Goal: Information Seeking & Learning: Learn about a topic

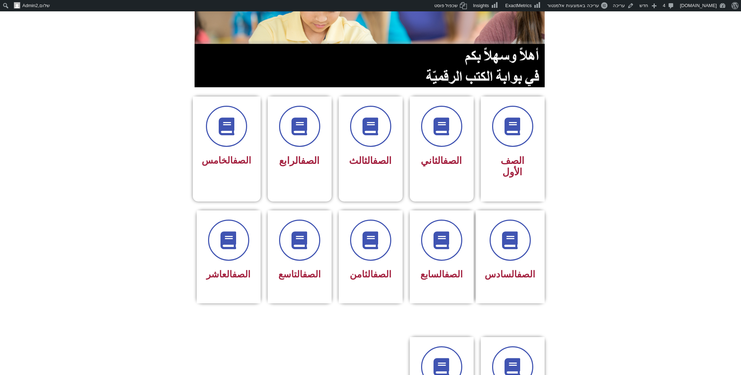
scroll to position [190, 0]
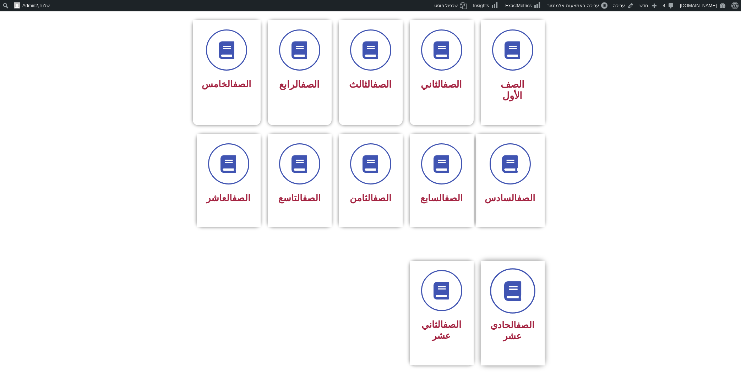
click at [525, 274] on link at bounding box center [512, 290] width 45 height 45
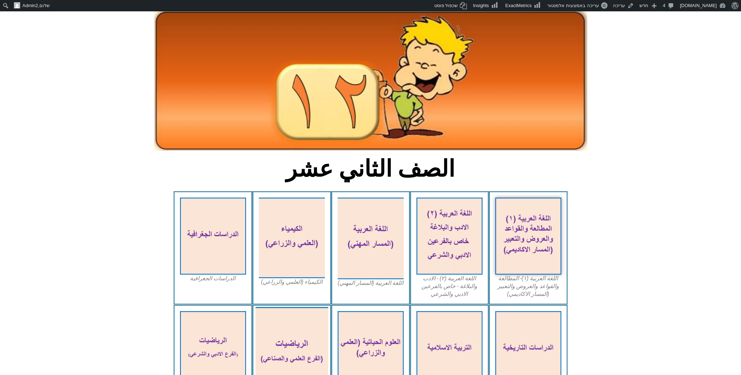
scroll to position [76, 0]
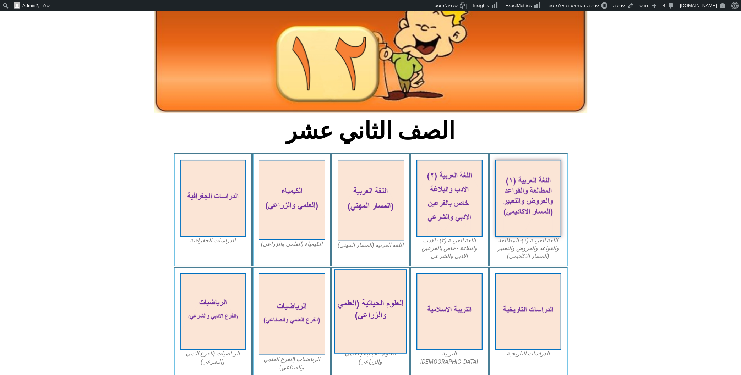
click at [381, 295] on img at bounding box center [370, 311] width 73 height 84
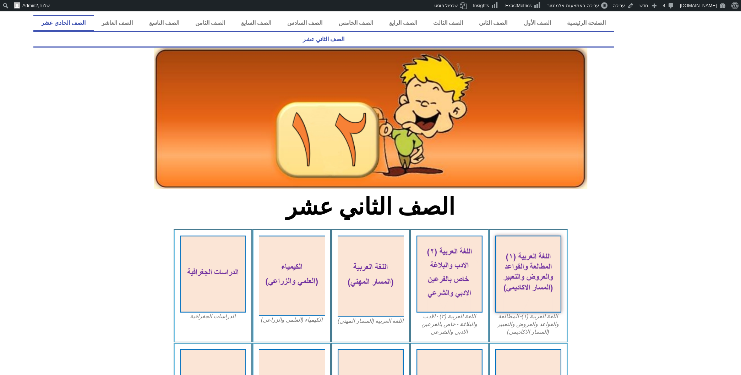
click at [94, 26] on link "الصف الحادي عشر" at bounding box center [63, 23] width 60 height 16
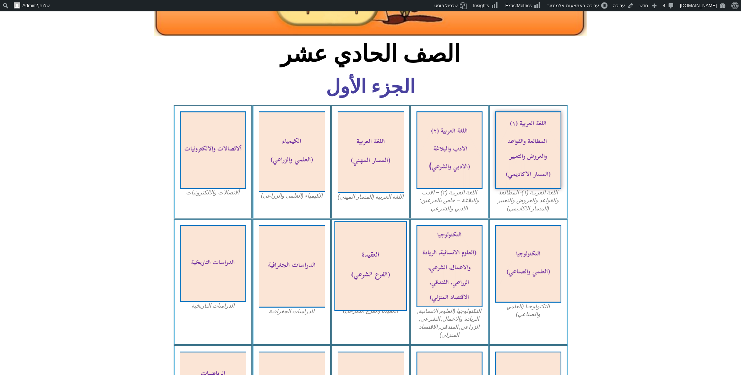
scroll to position [228, 0]
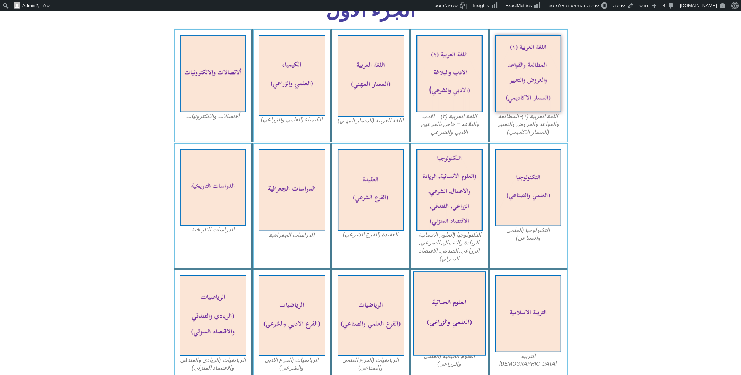
click at [449, 293] on img at bounding box center [449, 314] width 73 height 84
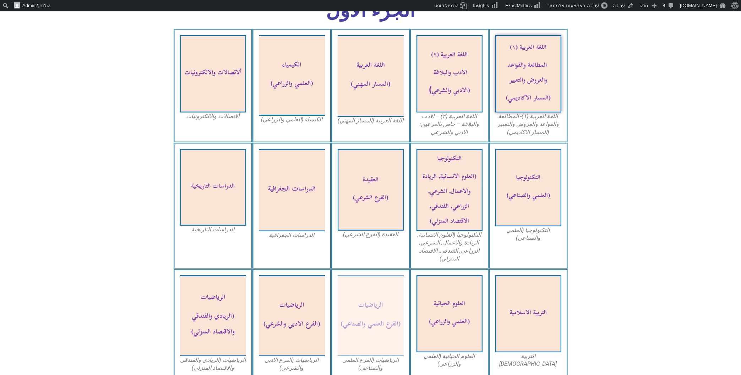
click at [374, 356] on figcaption "الرياضيات (الفرع العلمي والصناعي)" at bounding box center [371, 364] width 66 height 16
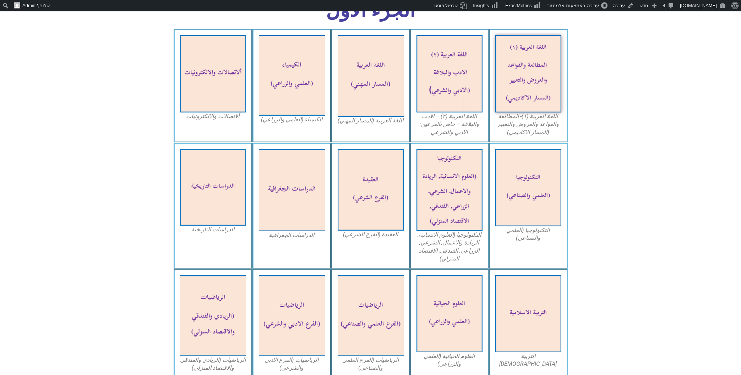
click at [444, 341] on div "العلوم الحياتية (العلمي والزراعي)" at bounding box center [449, 323] width 79 height 109
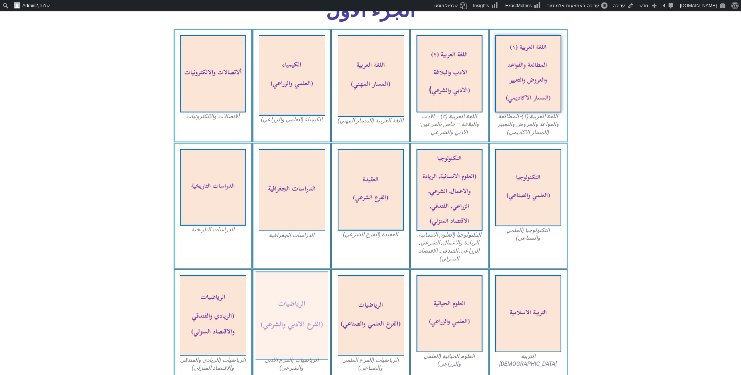
click at [288, 310] on img at bounding box center [291, 316] width 73 height 89
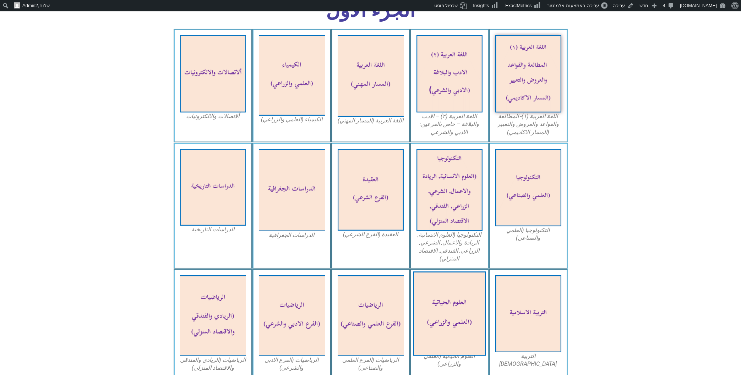
click at [450, 299] on img at bounding box center [449, 314] width 73 height 84
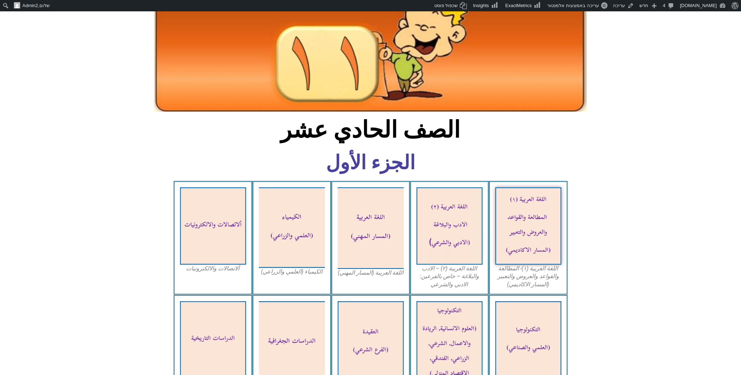
scroll to position [0, 0]
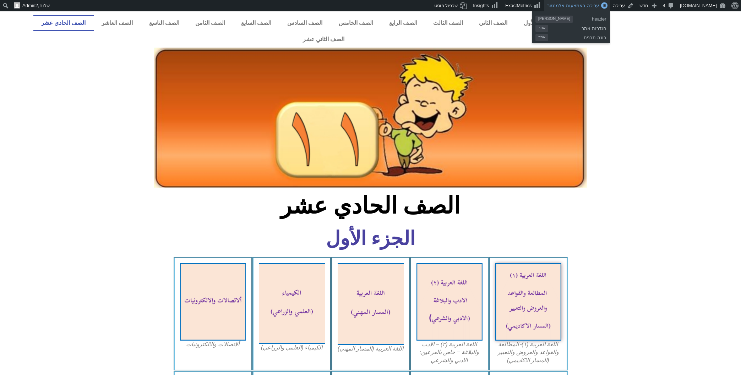
click at [577, 5] on span "עריכה באמצעות אלמנטור" at bounding box center [572, 5] width 51 height 5
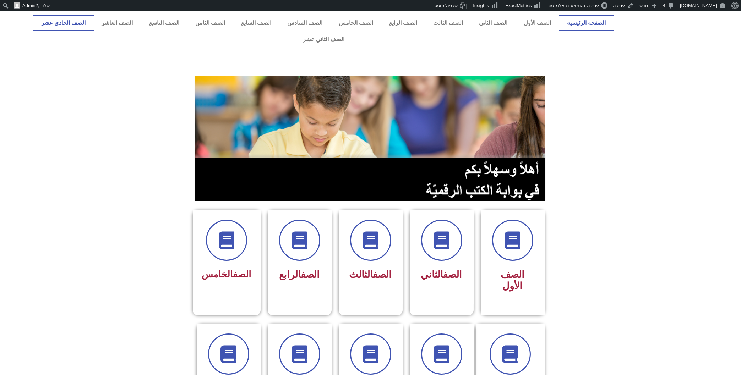
click at [94, 21] on link "الصف الحادي عشر" at bounding box center [63, 23] width 60 height 16
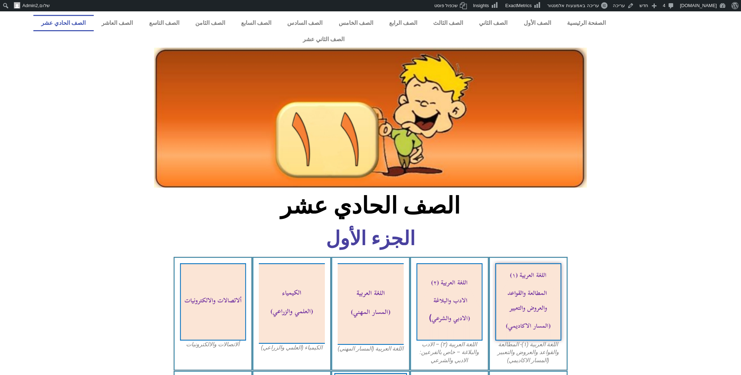
scroll to position [190, 0]
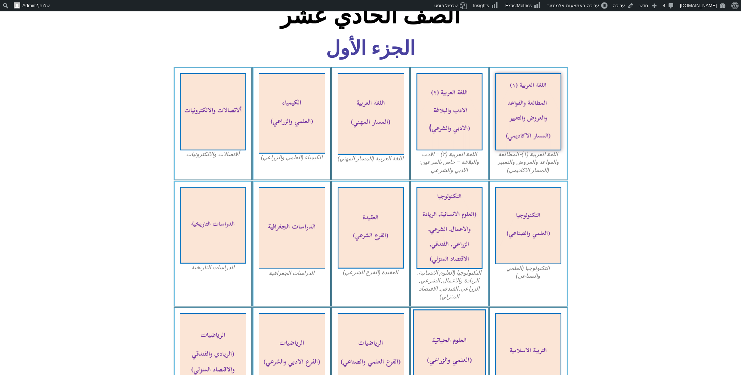
click at [455, 322] on img at bounding box center [449, 352] width 73 height 84
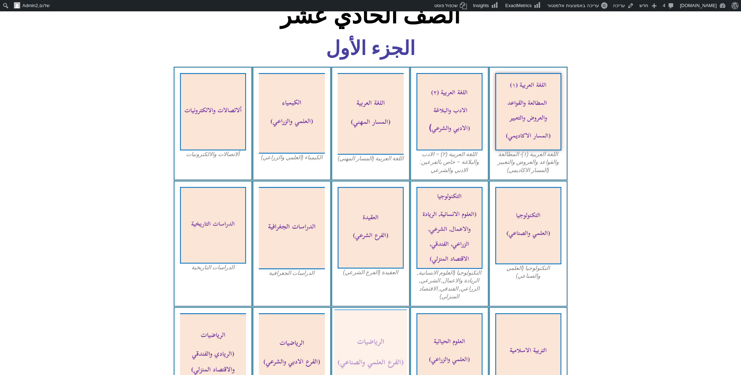
click at [373, 344] on img at bounding box center [370, 354] width 73 height 89
click at [378, 335] on img at bounding box center [370, 354] width 73 height 89
click at [361, 332] on img at bounding box center [370, 354] width 73 height 89
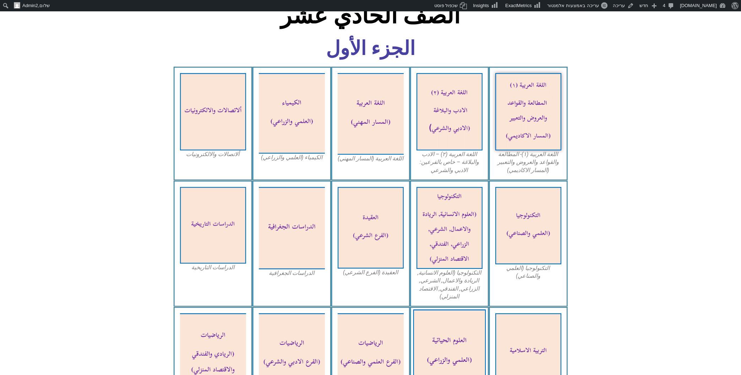
click at [456, 326] on img at bounding box center [449, 352] width 73 height 84
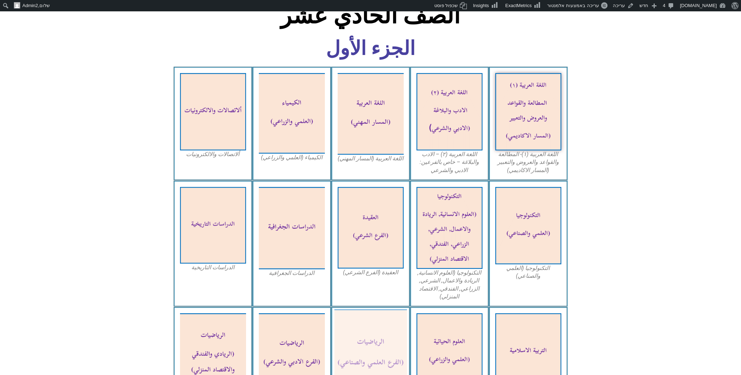
click at [381, 335] on img at bounding box center [370, 354] width 73 height 89
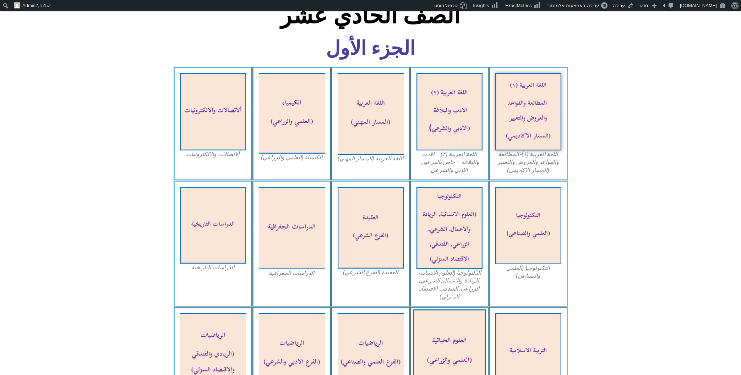
click at [459, 338] on img at bounding box center [449, 352] width 73 height 84
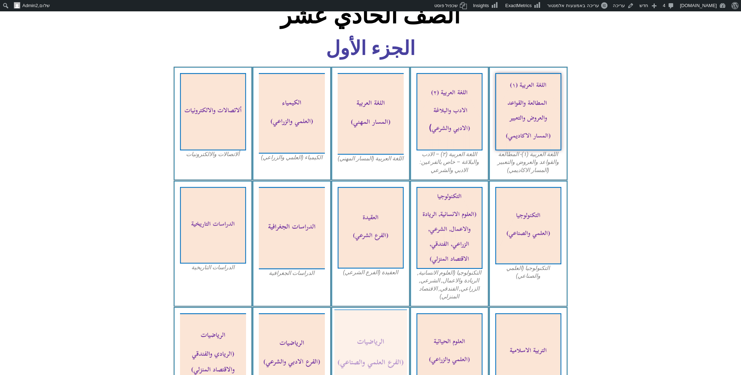
click at [360, 342] on img at bounding box center [370, 354] width 73 height 89
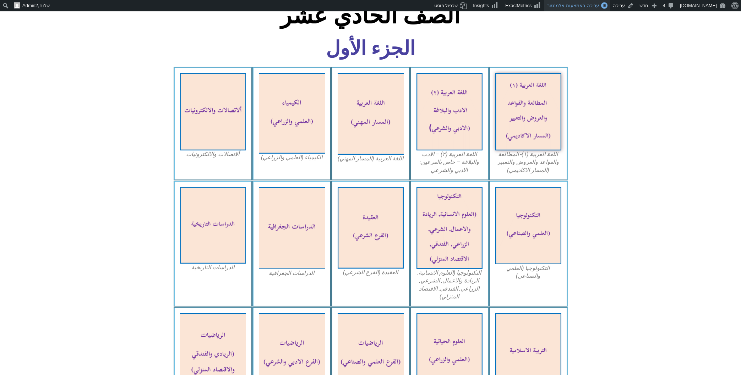
click at [566, 4] on span "עריכה באמצעות אלמנטור" at bounding box center [572, 5] width 51 height 5
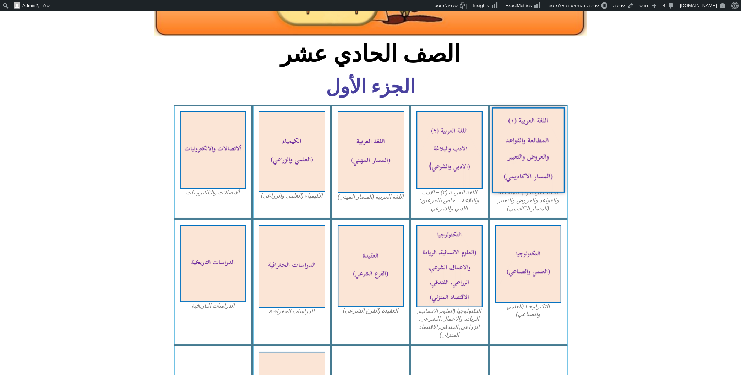
scroll to position [228, 0]
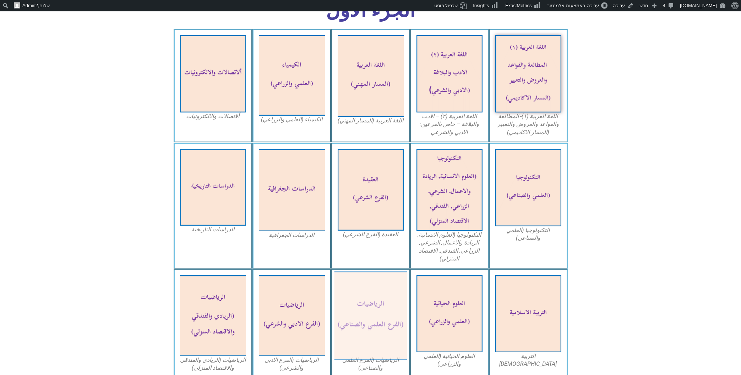
click at [360, 286] on img at bounding box center [370, 316] width 73 height 89
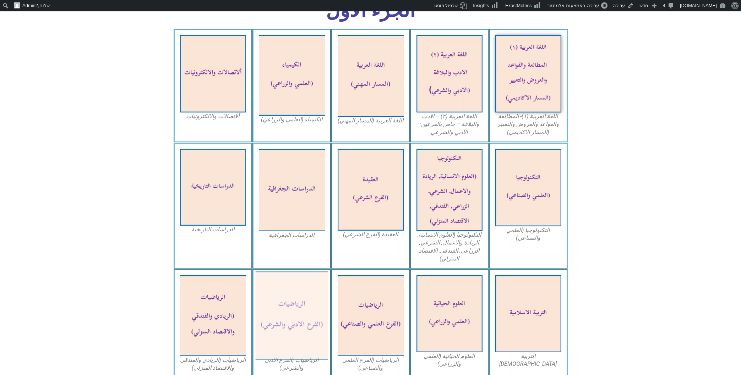
click at [294, 306] on img at bounding box center [291, 316] width 73 height 89
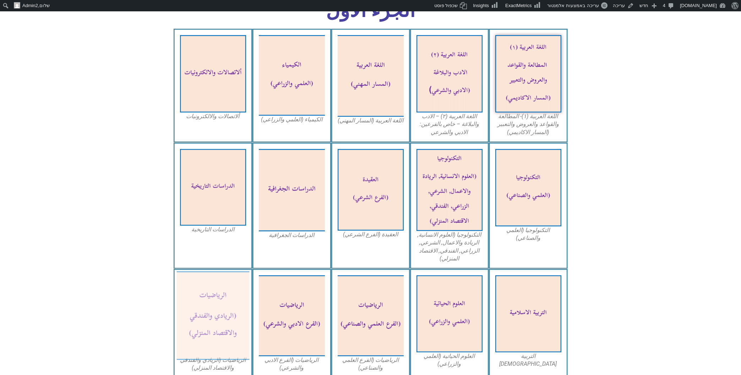
click at [220, 272] on img at bounding box center [212, 316] width 73 height 89
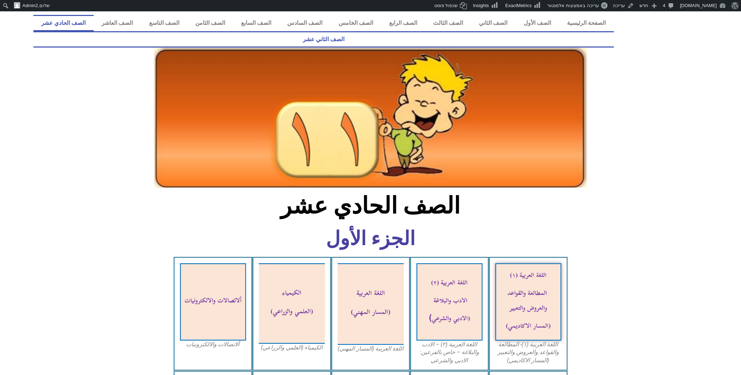
click at [66, 31] on link "الصف الثاني عشر" at bounding box center [323, 39] width 580 height 16
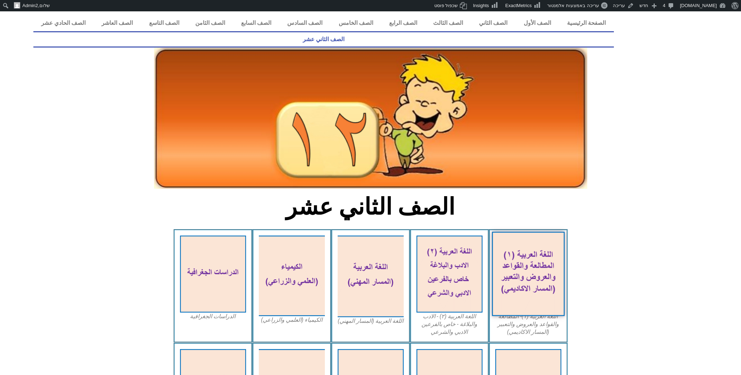
click at [536, 269] on img at bounding box center [528, 274] width 73 height 84
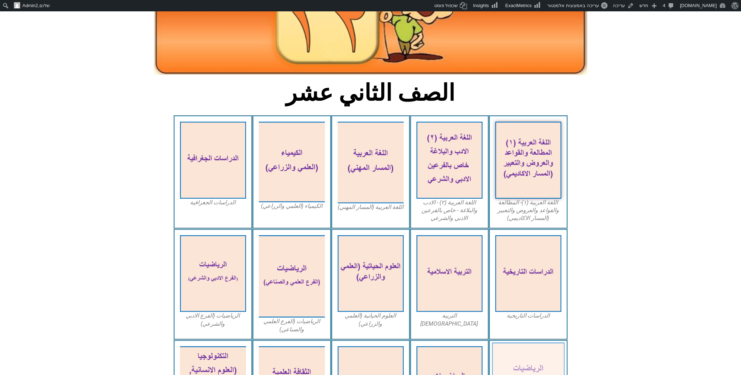
scroll to position [190, 0]
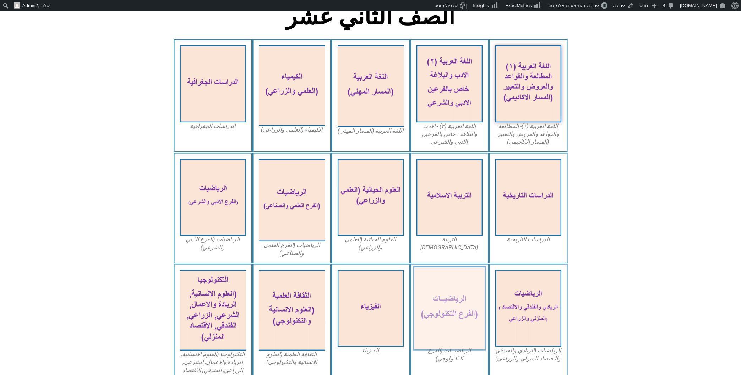
click at [444, 294] on img at bounding box center [449, 308] width 73 height 84
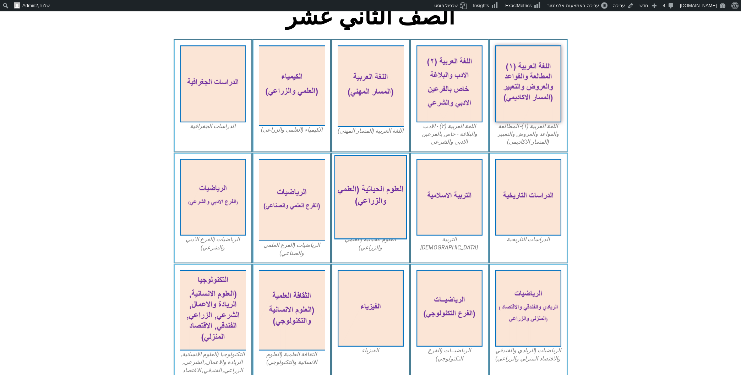
scroll to position [0, 0]
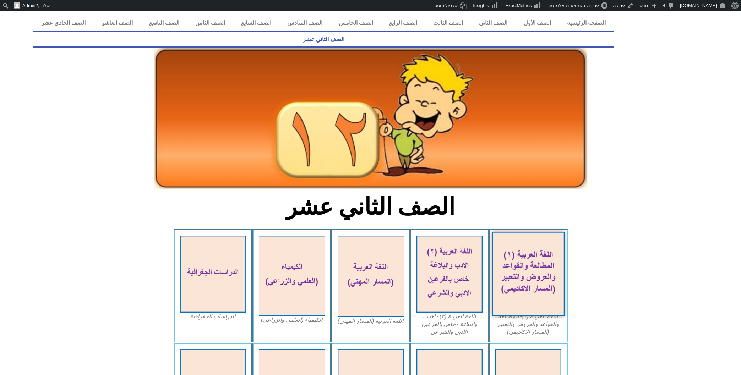
click at [524, 240] on img at bounding box center [528, 274] width 73 height 84
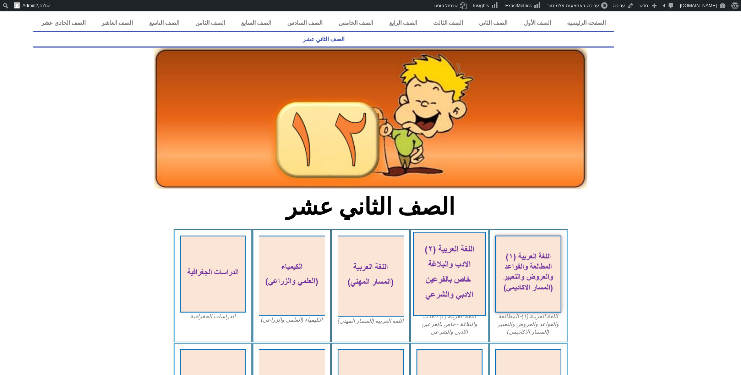
click at [448, 256] on img at bounding box center [449, 274] width 73 height 84
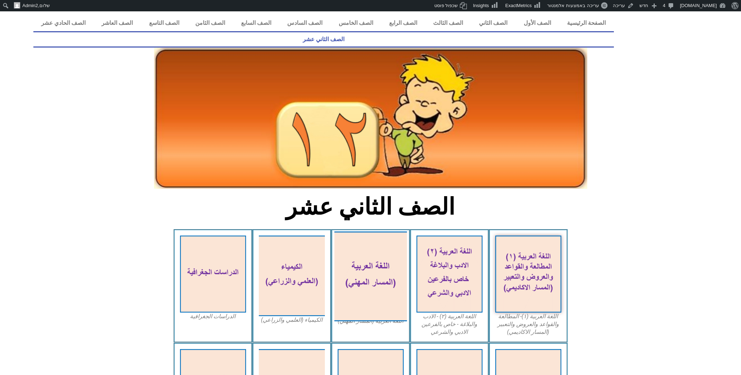
click at [393, 264] on img at bounding box center [370, 277] width 73 height 90
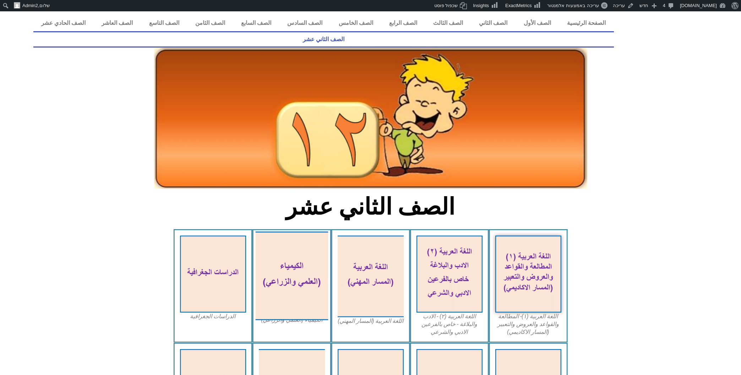
click at [292, 256] on img at bounding box center [291, 276] width 73 height 89
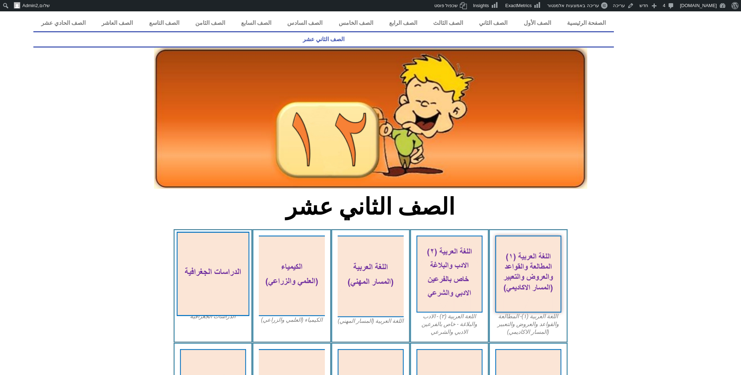
click at [195, 272] on img at bounding box center [212, 274] width 73 height 84
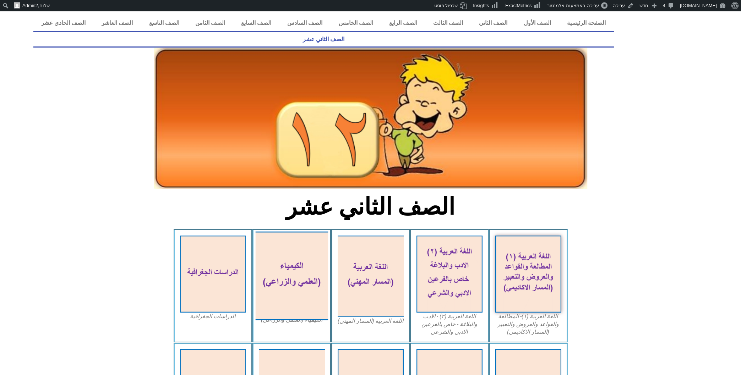
scroll to position [76, 0]
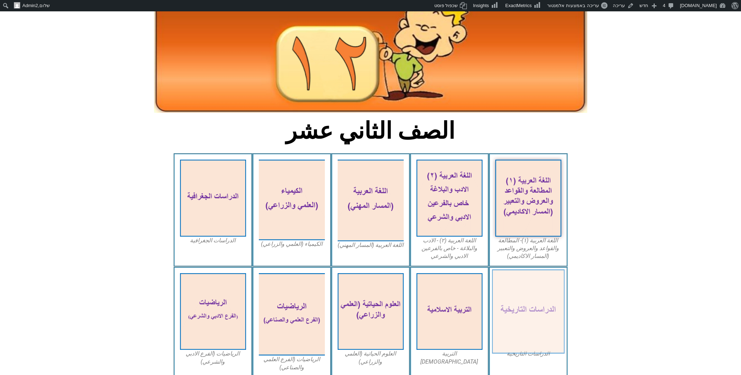
click at [529, 296] on img at bounding box center [528, 311] width 73 height 84
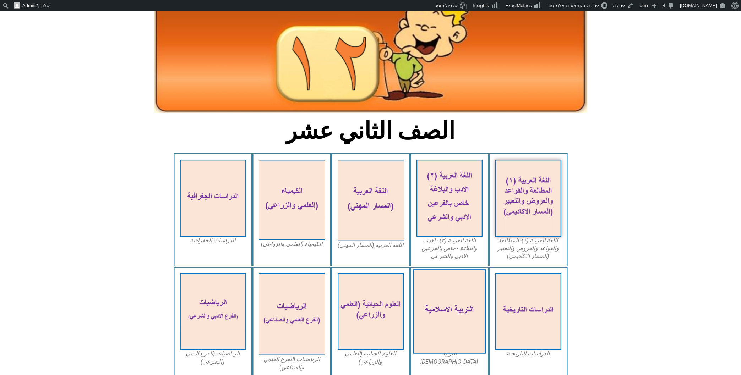
click at [427, 292] on img at bounding box center [449, 311] width 73 height 84
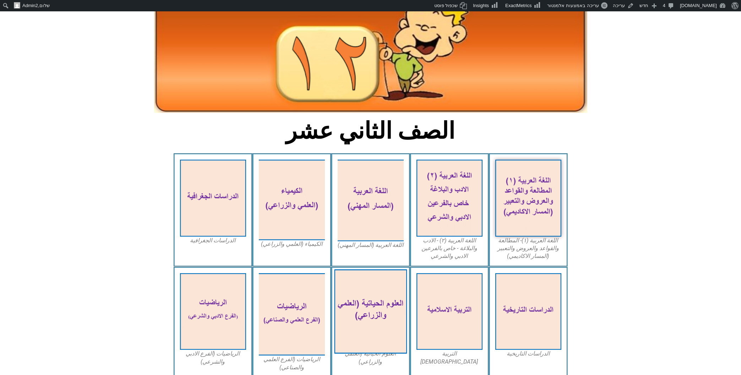
click at [389, 292] on img at bounding box center [370, 311] width 73 height 84
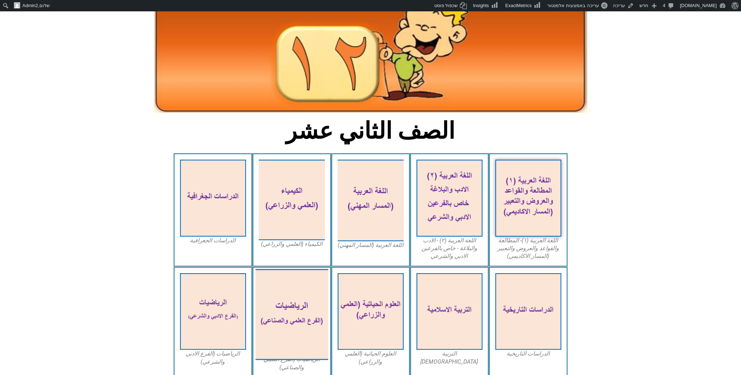
click at [298, 316] on img at bounding box center [291, 314] width 73 height 91
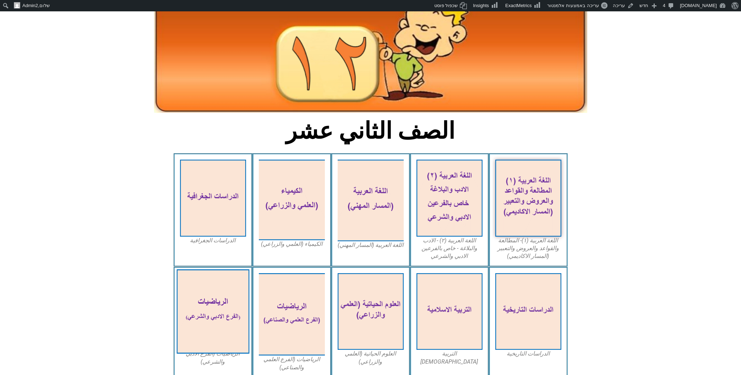
click at [204, 309] on img at bounding box center [212, 311] width 73 height 84
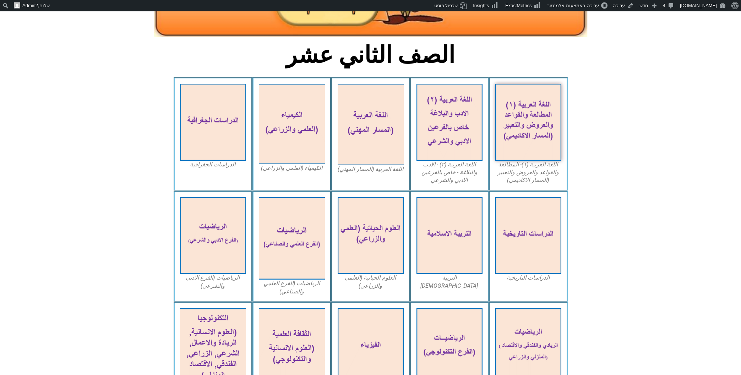
scroll to position [190, 0]
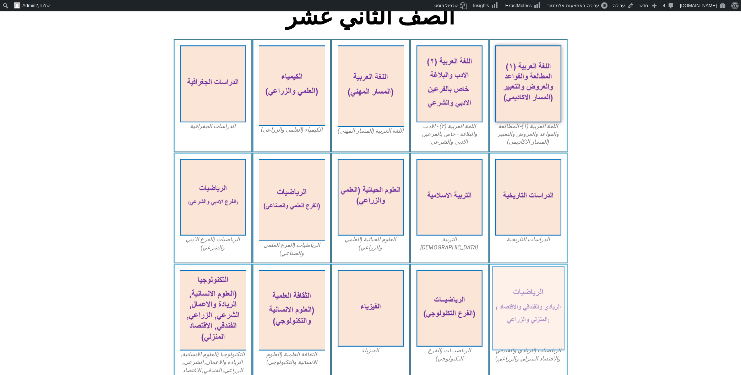
click at [513, 318] on img at bounding box center [528, 308] width 73 height 84
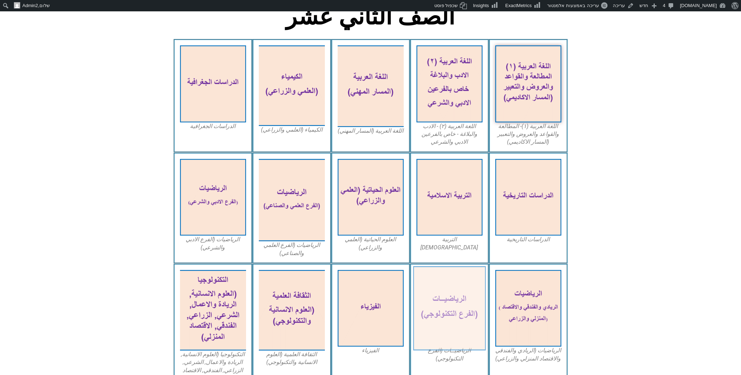
click at [440, 292] on img at bounding box center [449, 308] width 73 height 84
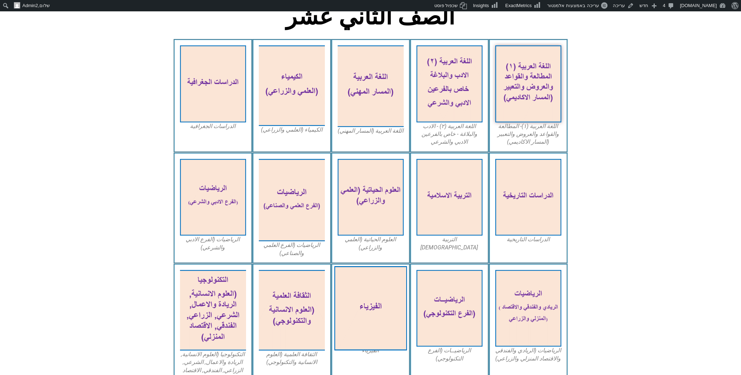
click at [373, 281] on img at bounding box center [370, 308] width 73 height 84
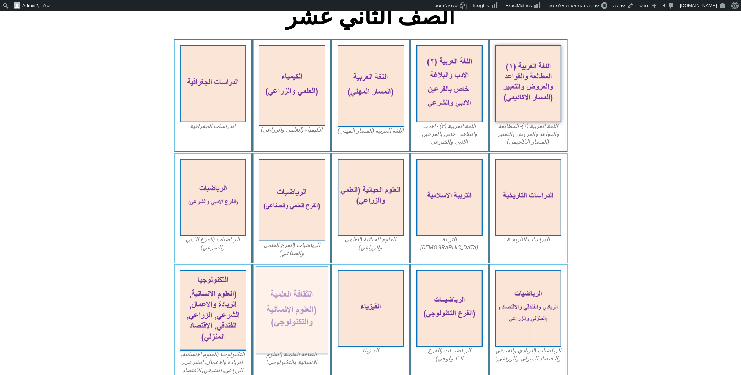
click at [296, 291] on img at bounding box center [291, 310] width 73 height 89
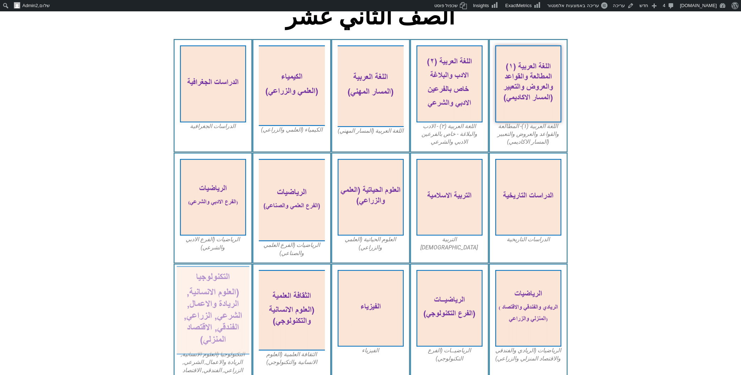
click at [232, 288] on img at bounding box center [212, 310] width 73 height 89
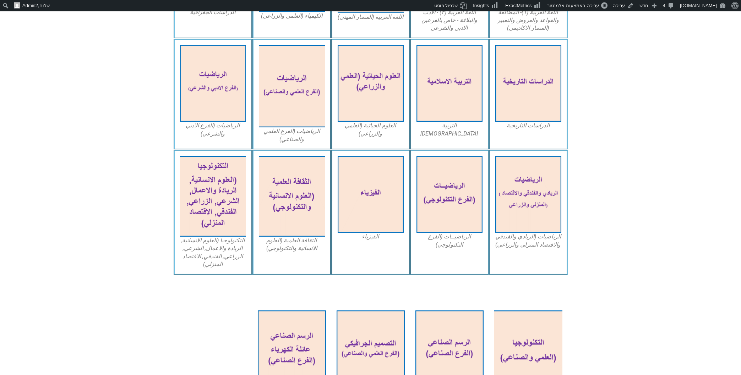
scroll to position [342, 0]
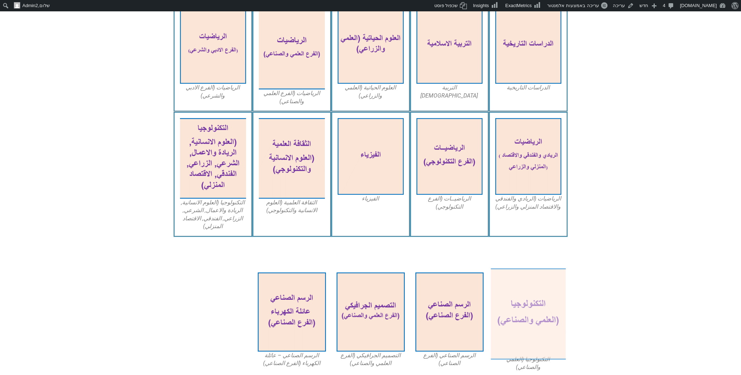
click at [520, 296] on img at bounding box center [528, 314] width 75 height 92
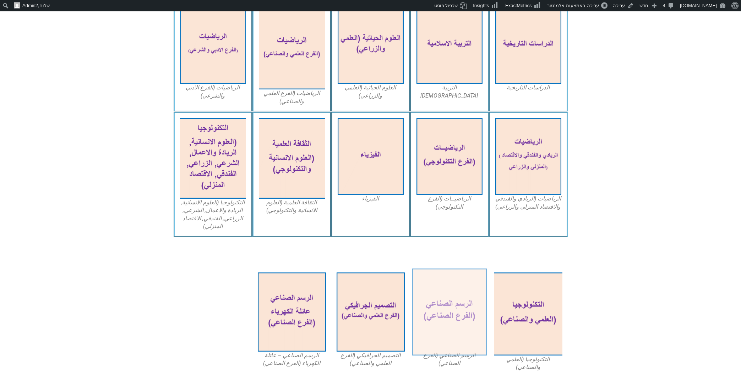
click at [453, 268] on img at bounding box center [449, 311] width 75 height 87
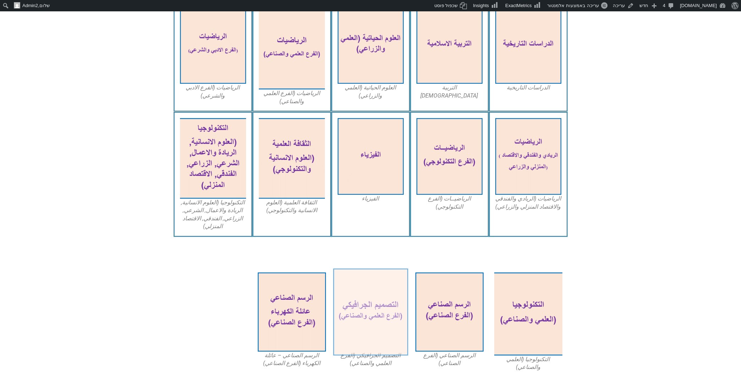
click at [375, 273] on img at bounding box center [370, 311] width 75 height 87
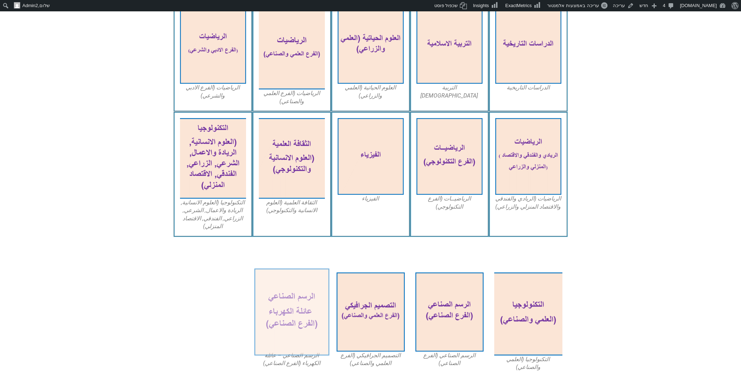
click at [275, 296] on img at bounding box center [291, 311] width 75 height 87
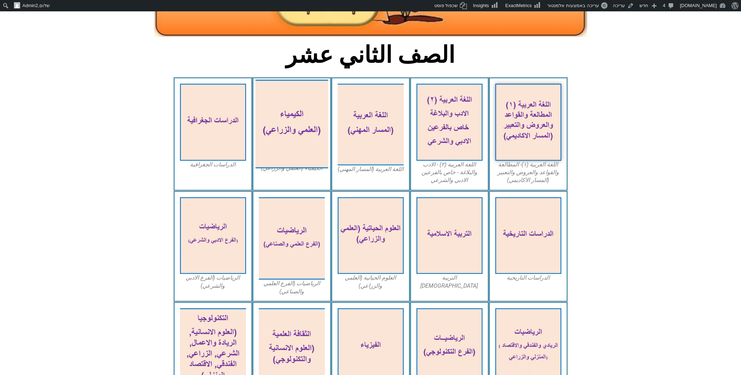
scroll to position [114, 0]
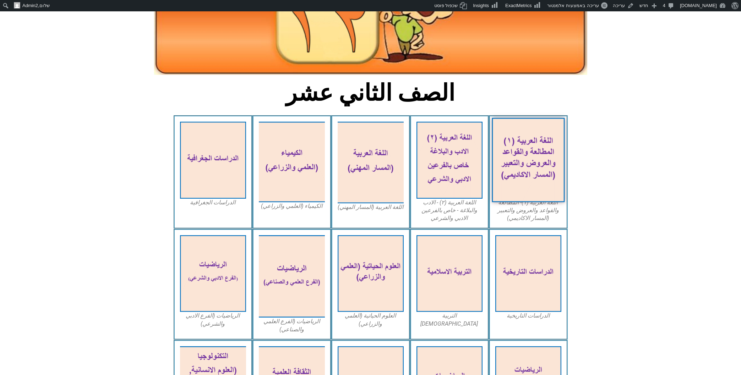
click at [536, 145] on img at bounding box center [528, 160] width 73 height 84
click at [526, 143] on img at bounding box center [528, 160] width 73 height 84
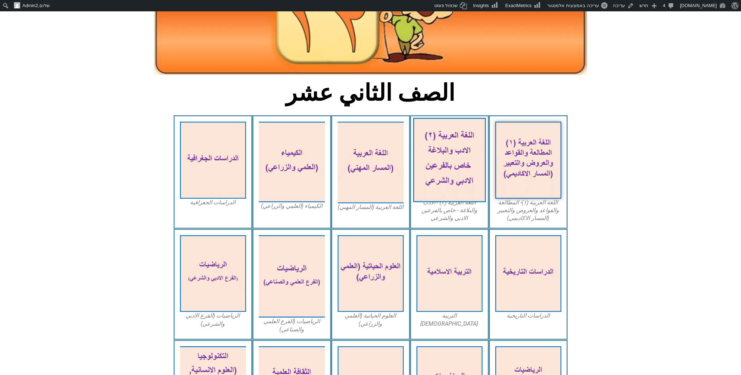
click at [453, 138] on img at bounding box center [449, 160] width 73 height 84
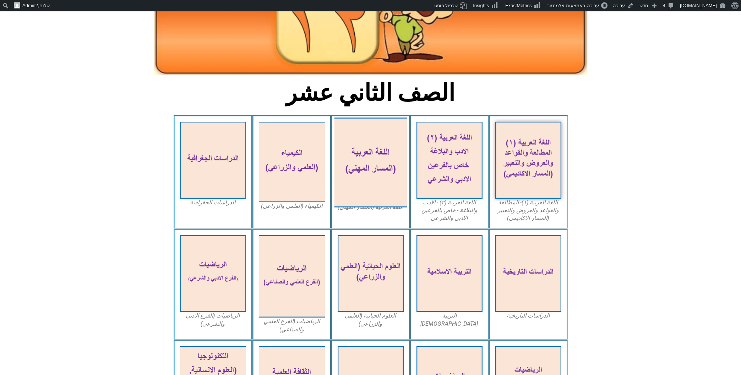
click at [365, 142] on img at bounding box center [370, 163] width 73 height 90
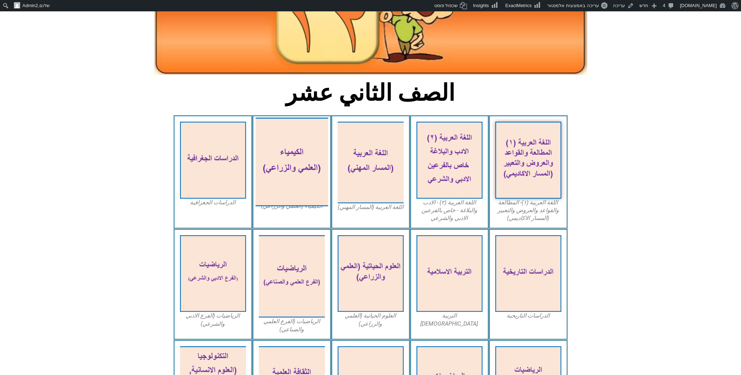
click at [265, 147] on img at bounding box center [291, 162] width 73 height 89
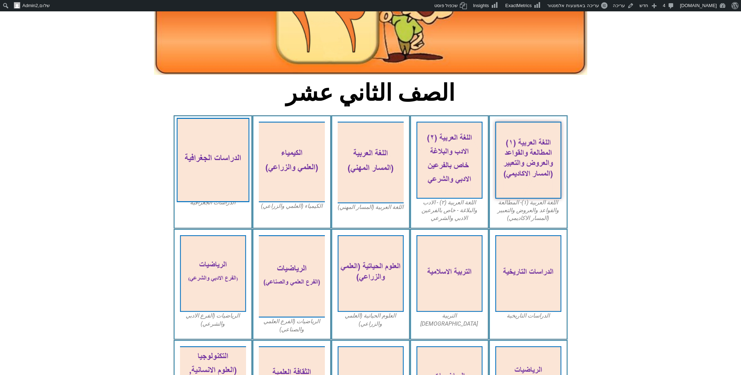
click at [196, 145] on img at bounding box center [212, 160] width 73 height 84
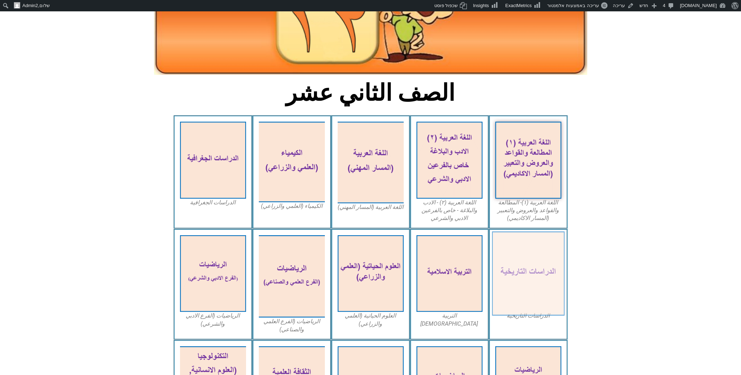
click at [531, 262] on img at bounding box center [528, 273] width 73 height 84
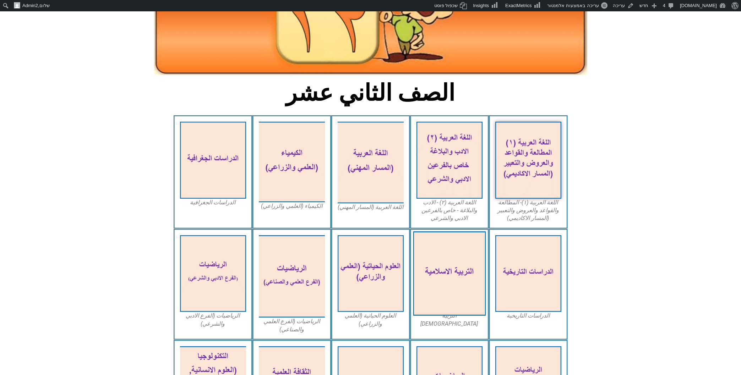
click at [434, 291] on img at bounding box center [449, 273] width 73 height 84
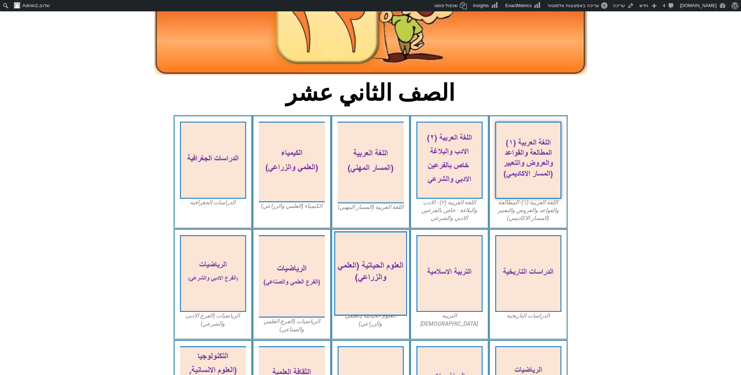
click at [373, 273] on img at bounding box center [370, 273] width 73 height 84
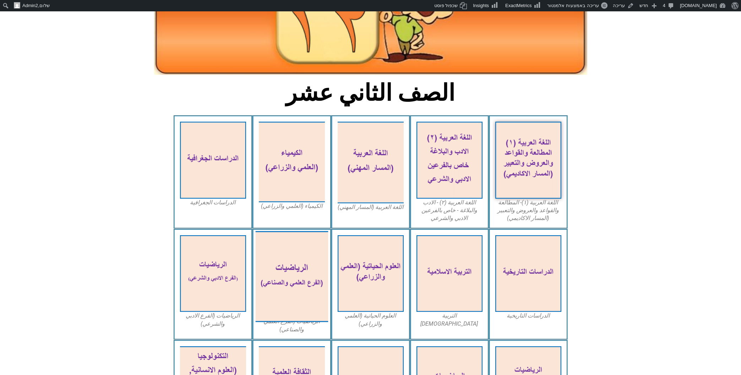
click at [285, 262] on img at bounding box center [291, 276] width 73 height 91
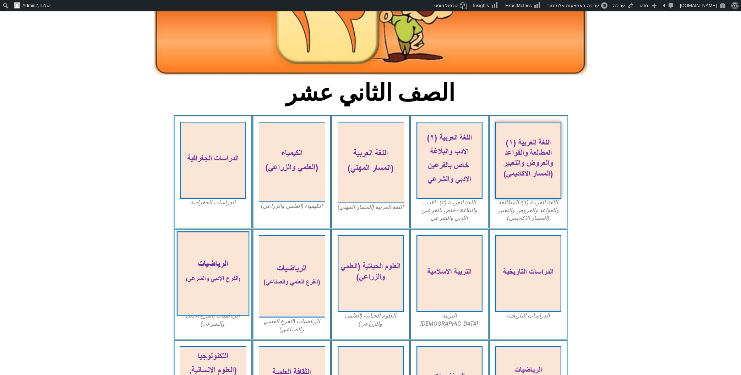
click at [198, 245] on img at bounding box center [212, 273] width 73 height 84
click at [206, 249] on img at bounding box center [212, 273] width 73 height 84
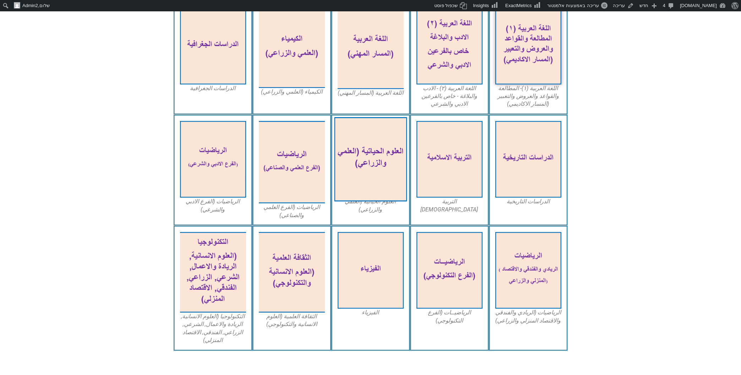
scroll to position [266, 0]
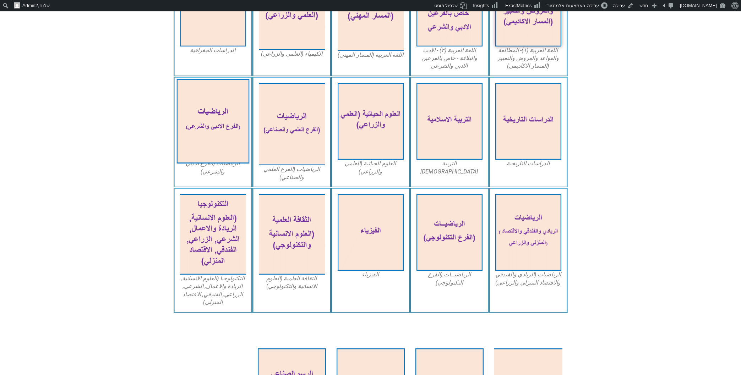
click at [226, 96] on img at bounding box center [212, 121] width 73 height 84
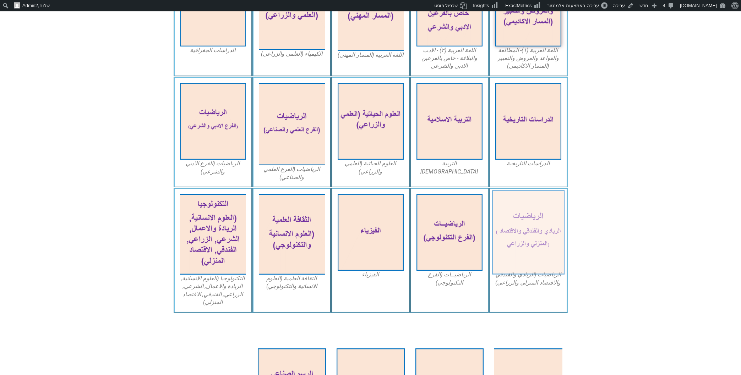
click at [529, 233] on img at bounding box center [528, 232] width 73 height 84
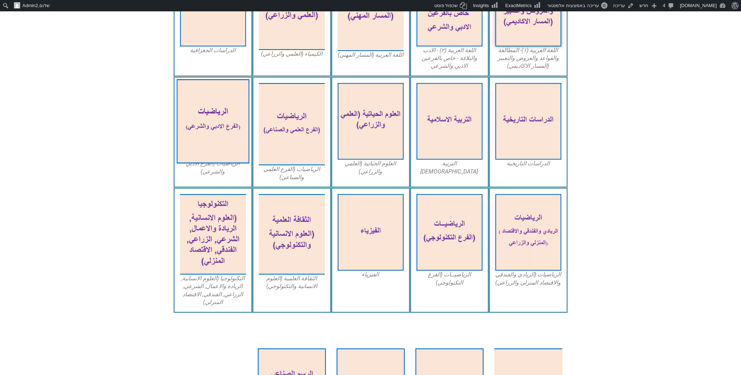
click at [226, 111] on img at bounding box center [212, 121] width 73 height 84
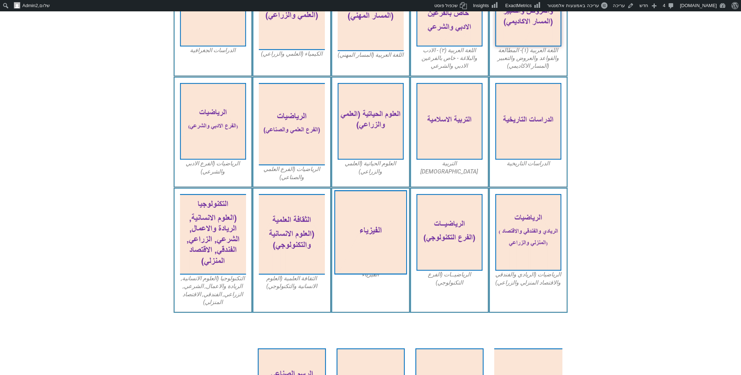
click at [368, 208] on img at bounding box center [370, 232] width 73 height 84
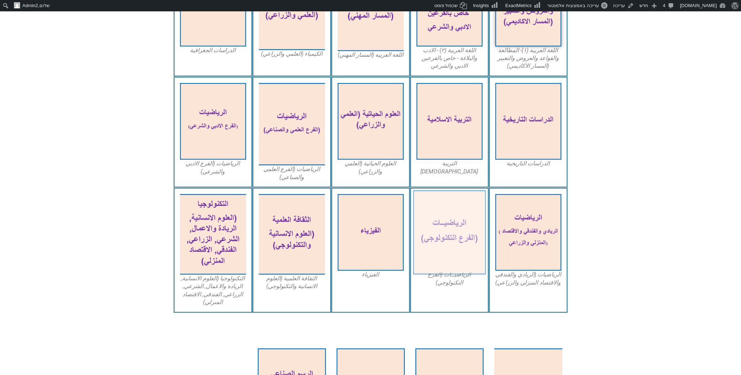
click at [455, 212] on img at bounding box center [449, 232] width 73 height 84
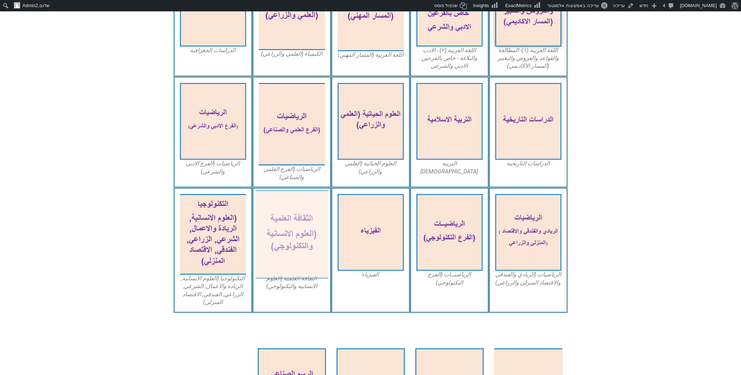
click at [305, 222] on img at bounding box center [291, 234] width 73 height 89
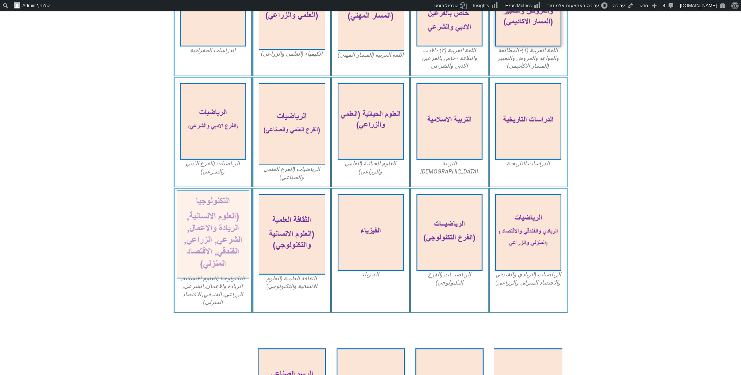
scroll to position [342, 0]
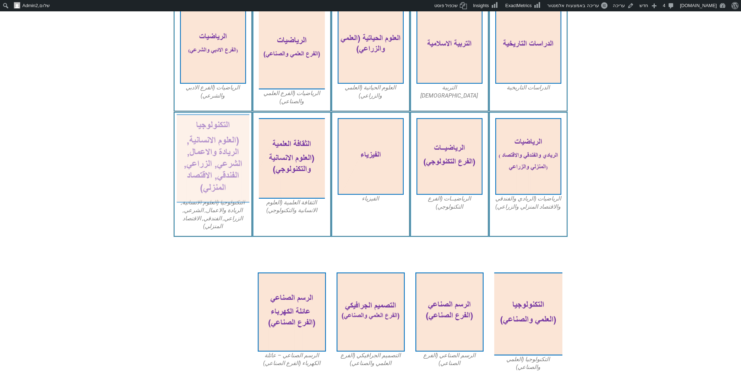
click at [220, 156] on img at bounding box center [212, 158] width 73 height 89
click at [236, 152] on img at bounding box center [212, 158] width 73 height 89
click at [221, 125] on img at bounding box center [212, 158] width 73 height 89
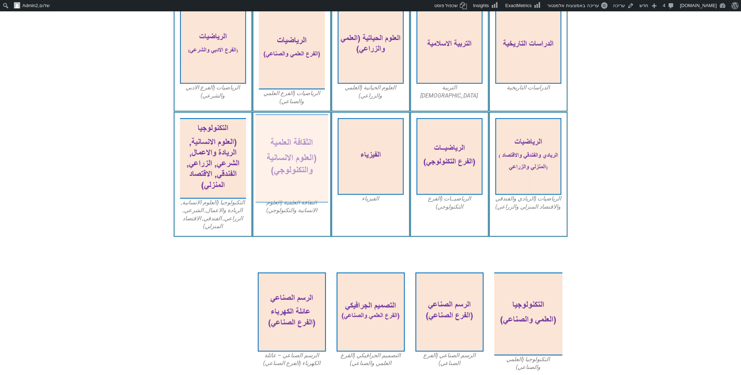
click at [279, 119] on img at bounding box center [291, 158] width 73 height 89
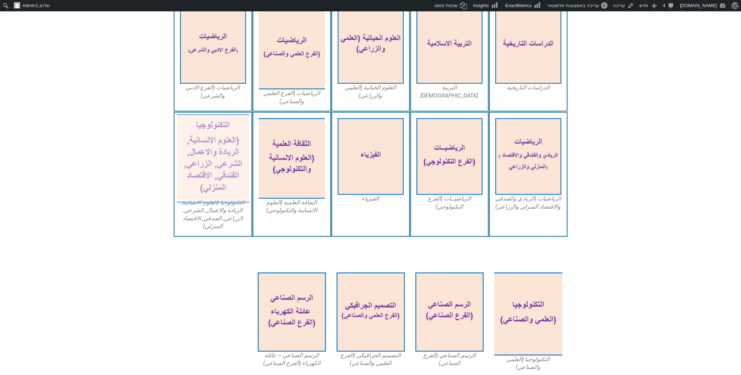
click at [204, 153] on img at bounding box center [212, 158] width 73 height 89
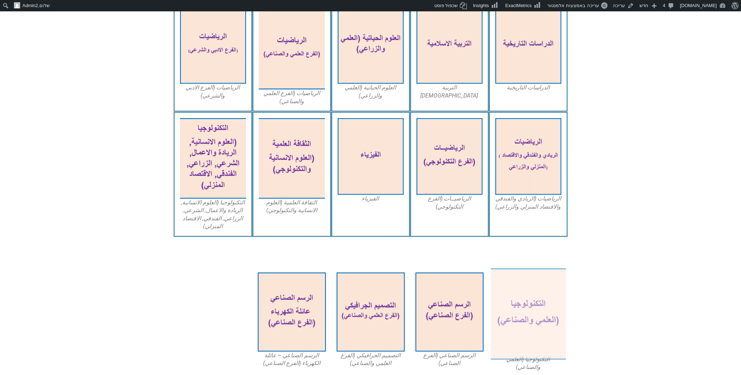
click at [551, 301] on img at bounding box center [528, 314] width 75 height 92
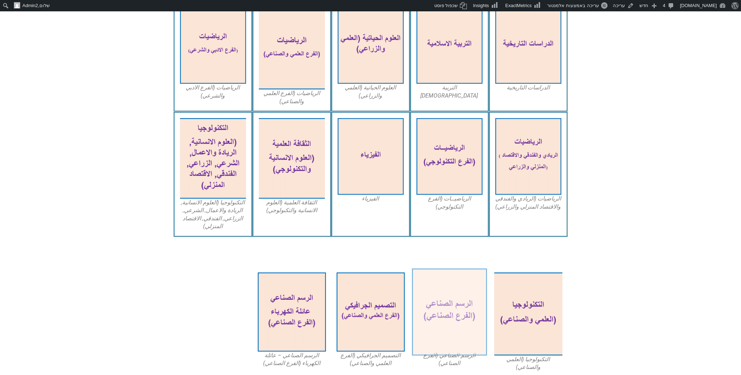
click at [451, 303] on img at bounding box center [449, 311] width 75 height 87
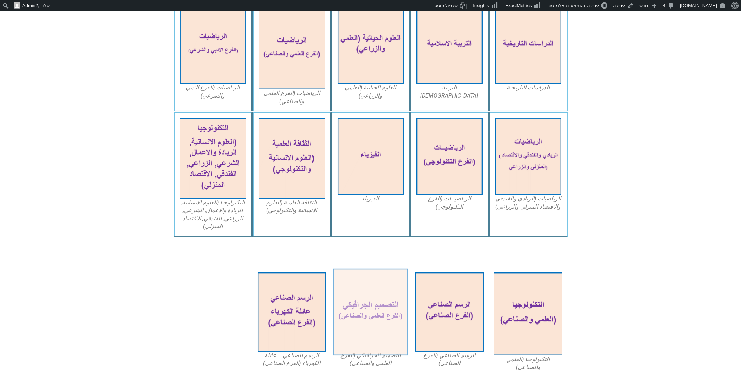
click at [368, 283] on img at bounding box center [370, 311] width 75 height 87
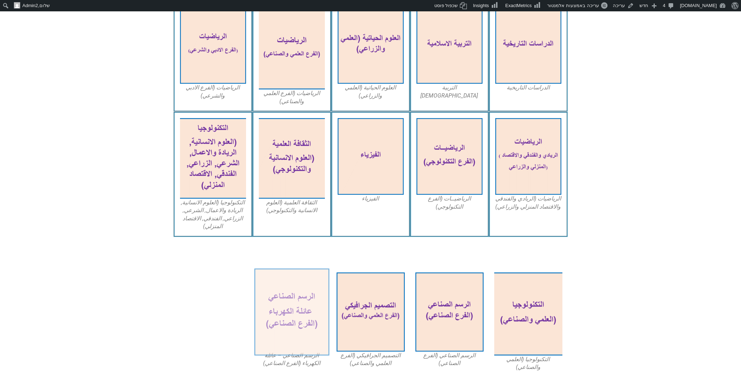
click at [279, 302] on img at bounding box center [291, 311] width 75 height 87
click at [267, 281] on img at bounding box center [291, 311] width 75 height 87
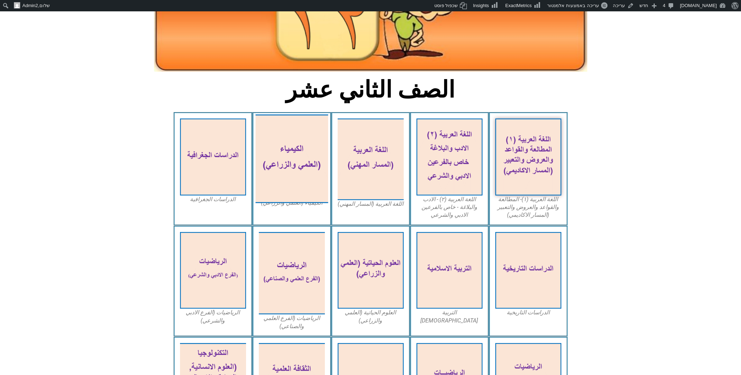
scroll to position [79, 0]
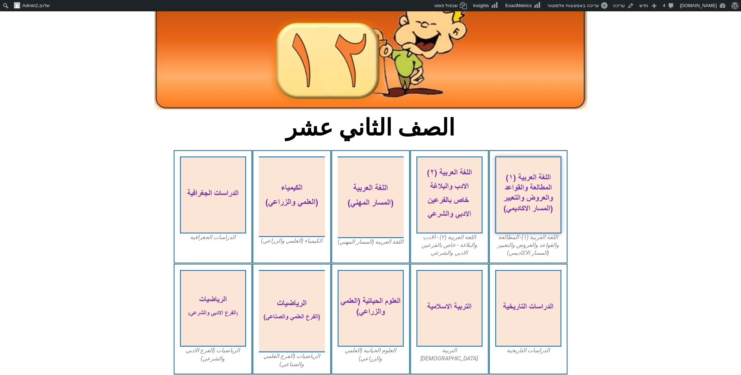
click at [102, 193] on icon at bounding box center [370, 187] width 741 height 74
click at [44, 269] on icon at bounding box center [370, 300] width 741 height 74
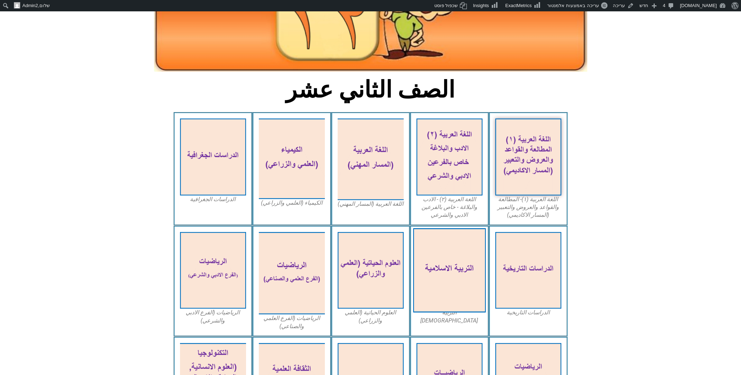
scroll to position [0, 0]
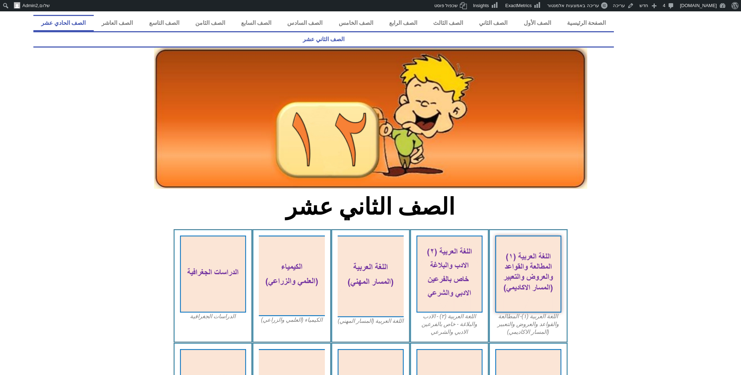
click at [94, 21] on link "الصف الحادي عشر" at bounding box center [63, 23] width 60 height 16
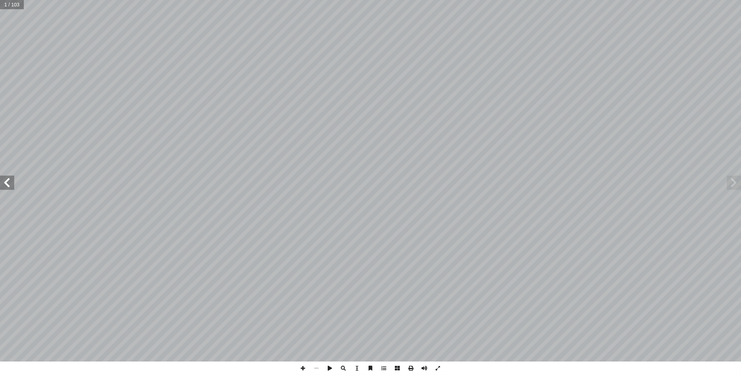
click at [13, 183] on span at bounding box center [7, 183] width 14 height 14
click at [6, 180] on span at bounding box center [7, 183] width 14 height 14
click at [6, 183] on span at bounding box center [7, 183] width 14 height 14
click at [10, 187] on span at bounding box center [7, 183] width 14 height 14
click at [3, 190] on span at bounding box center [7, 183] width 14 height 14
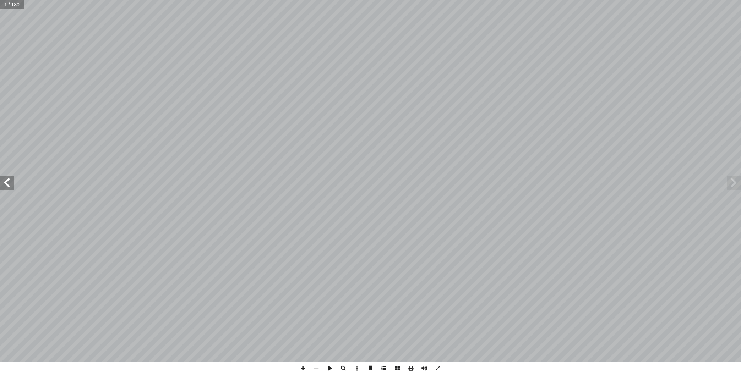
click at [10, 180] on span at bounding box center [7, 183] width 14 height 14
click at [11, 180] on span at bounding box center [7, 183] width 14 height 14
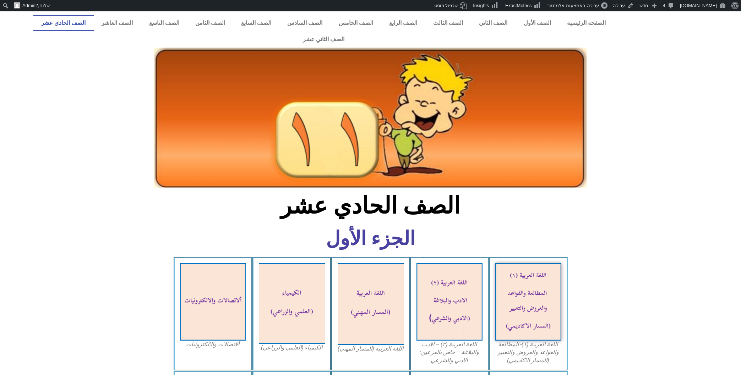
scroll to position [304, 0]
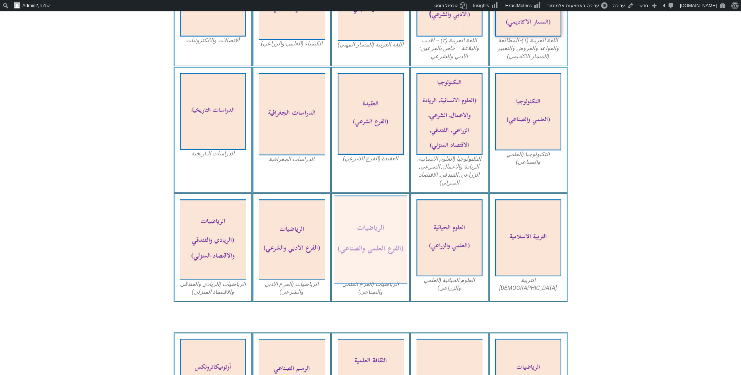
click at [382, 197] on img at bounding box center [370, 240] width 73 height 89
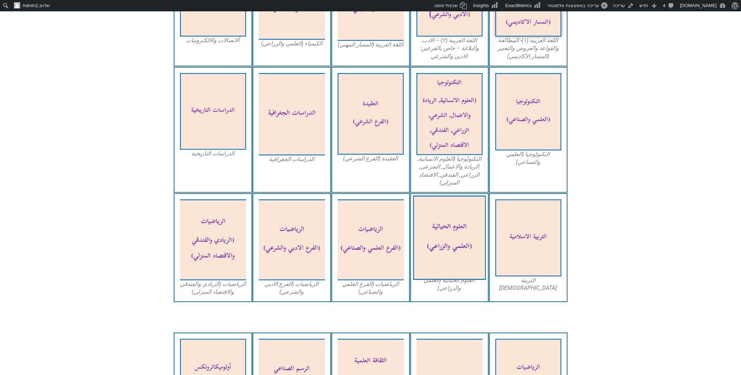
click at [449, 215] on img at bounding box center [449, 238] width 73 height 84
